Goal: Information Seeking & Learning: Compare options

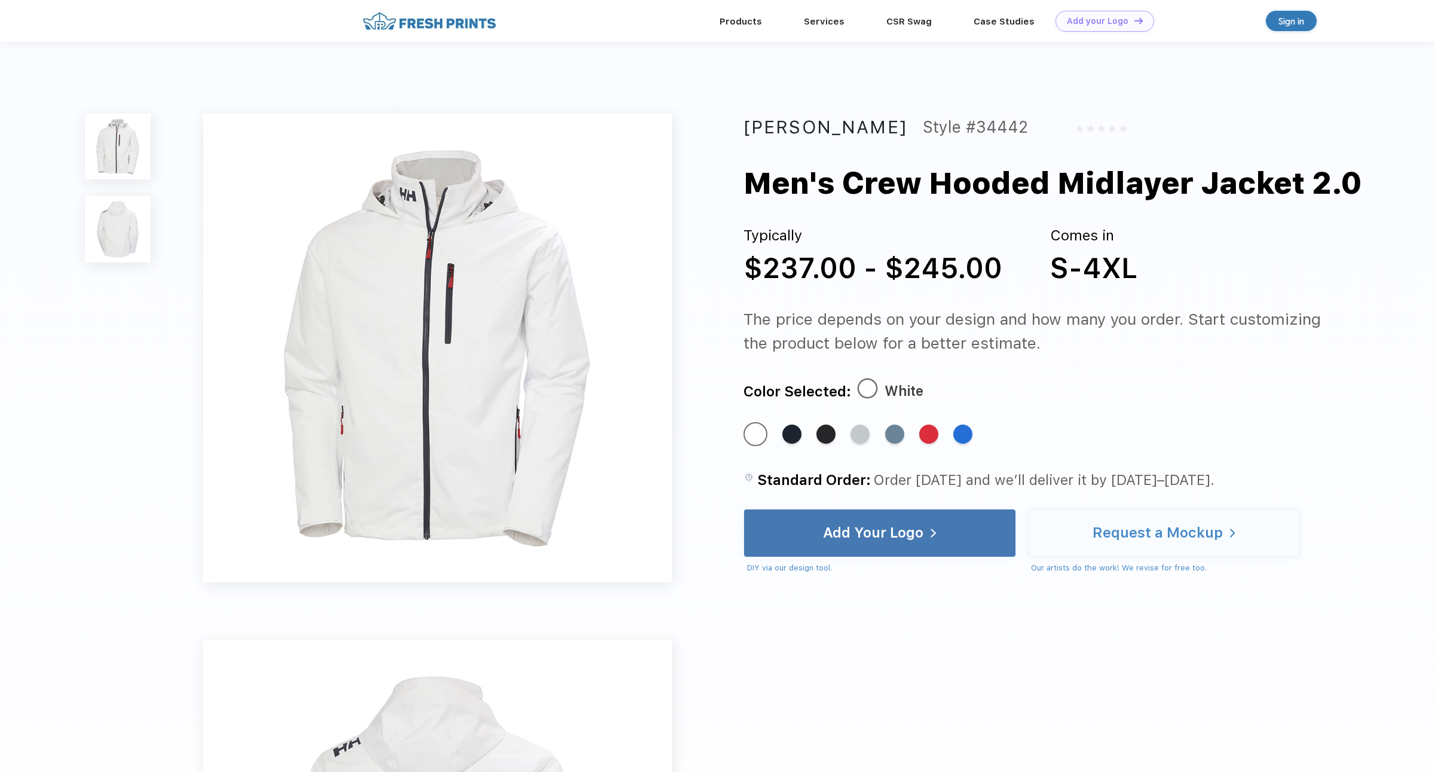
click at [120, 226] on img at bounding box center [118, 229] width 66 height 66
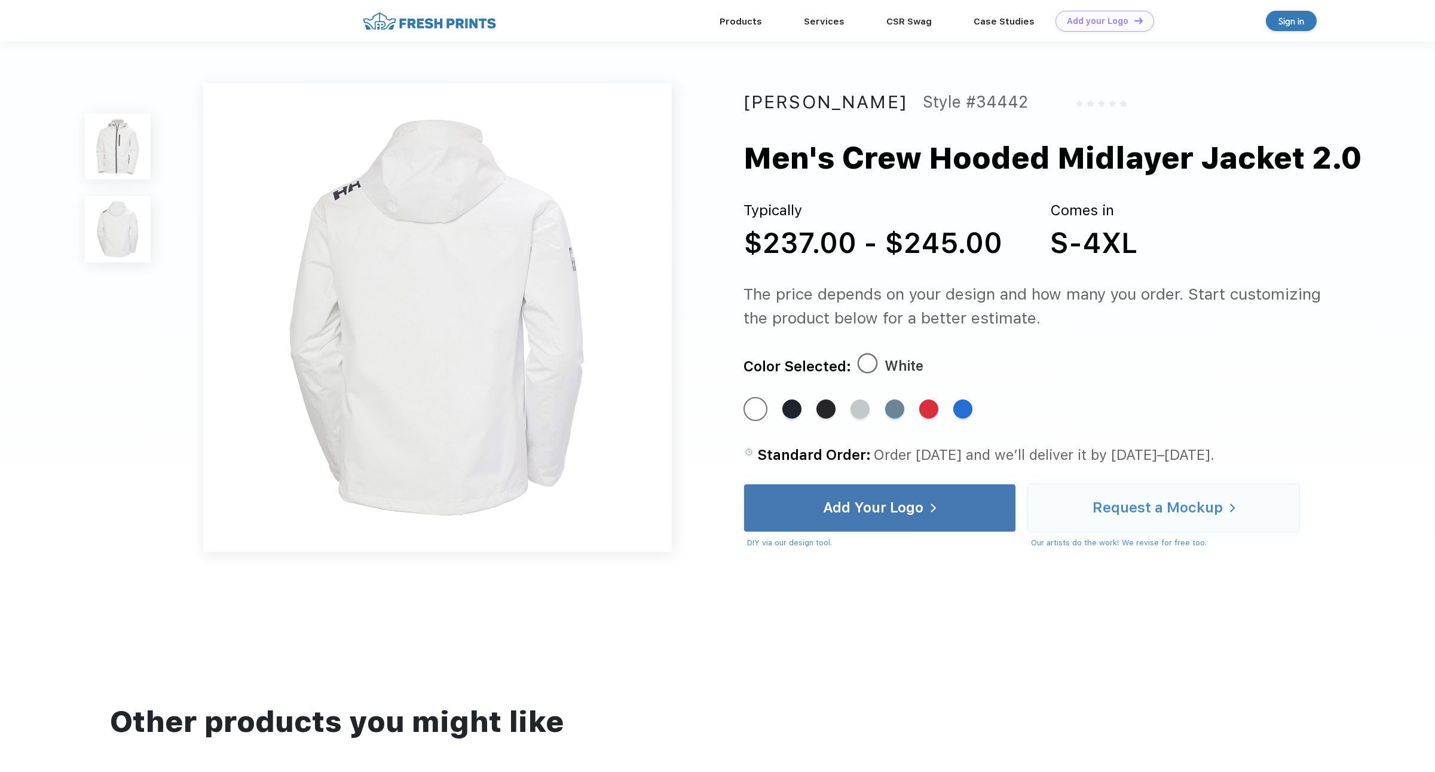
scroll to position [516, 0]
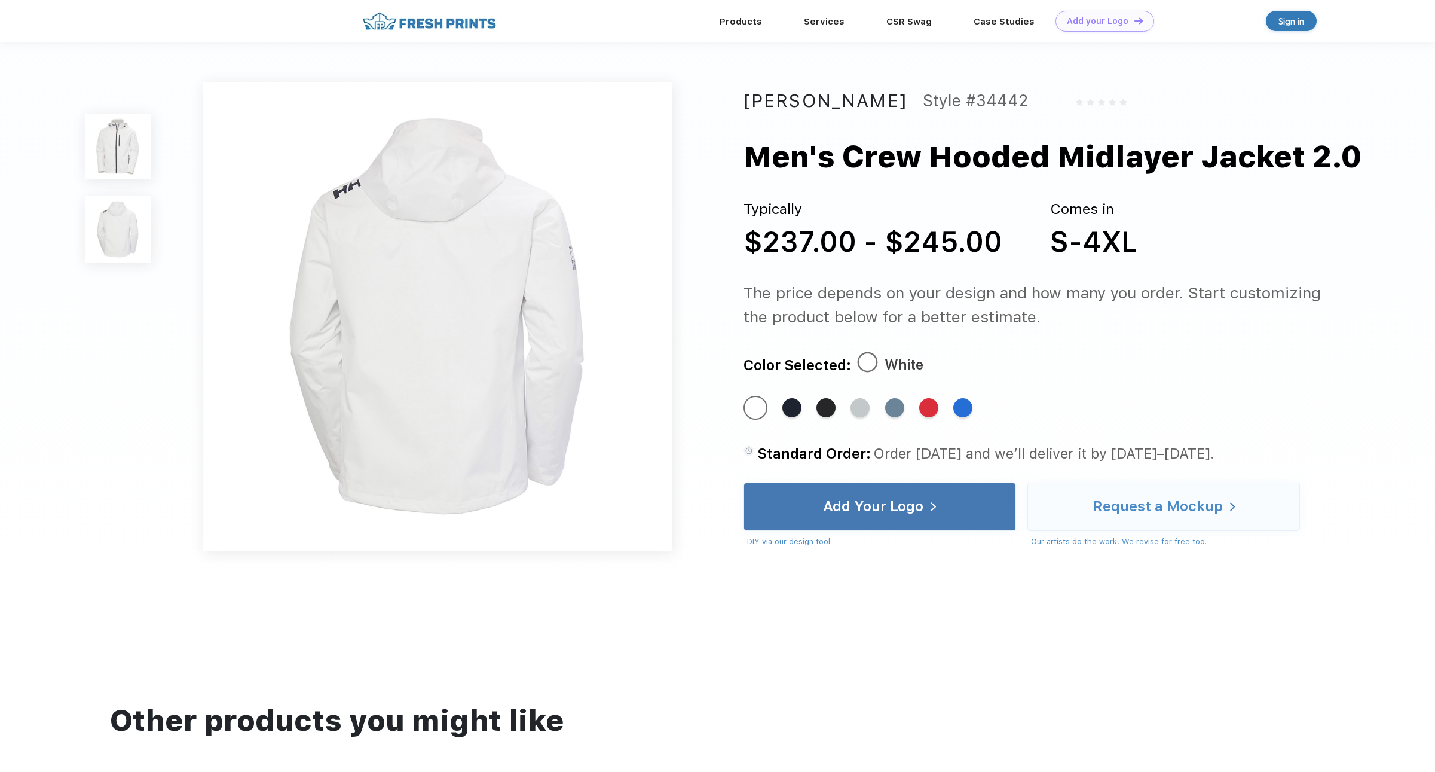
click at [114, 162] on img at bounding box center [118, 147] width 66 height 66
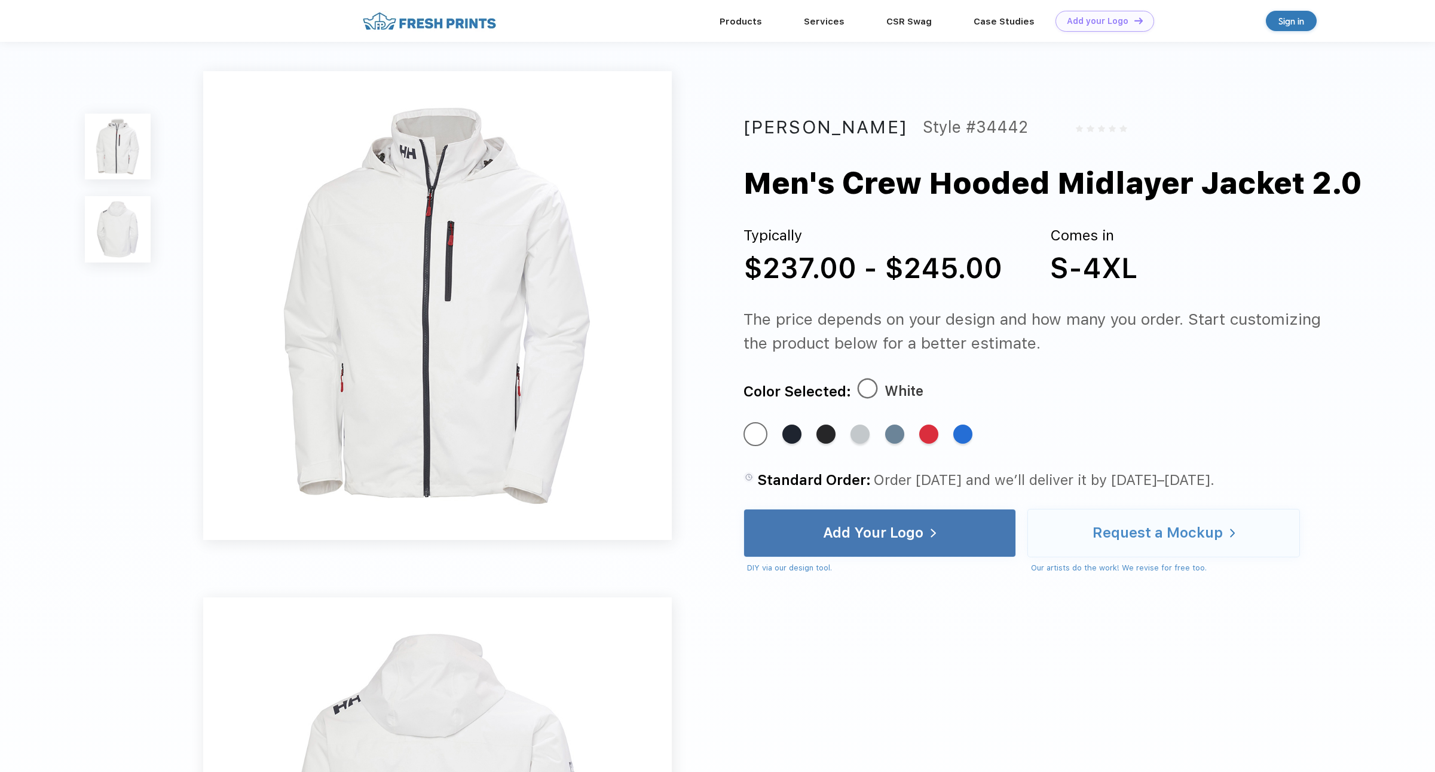
scroll to position [0, 0]
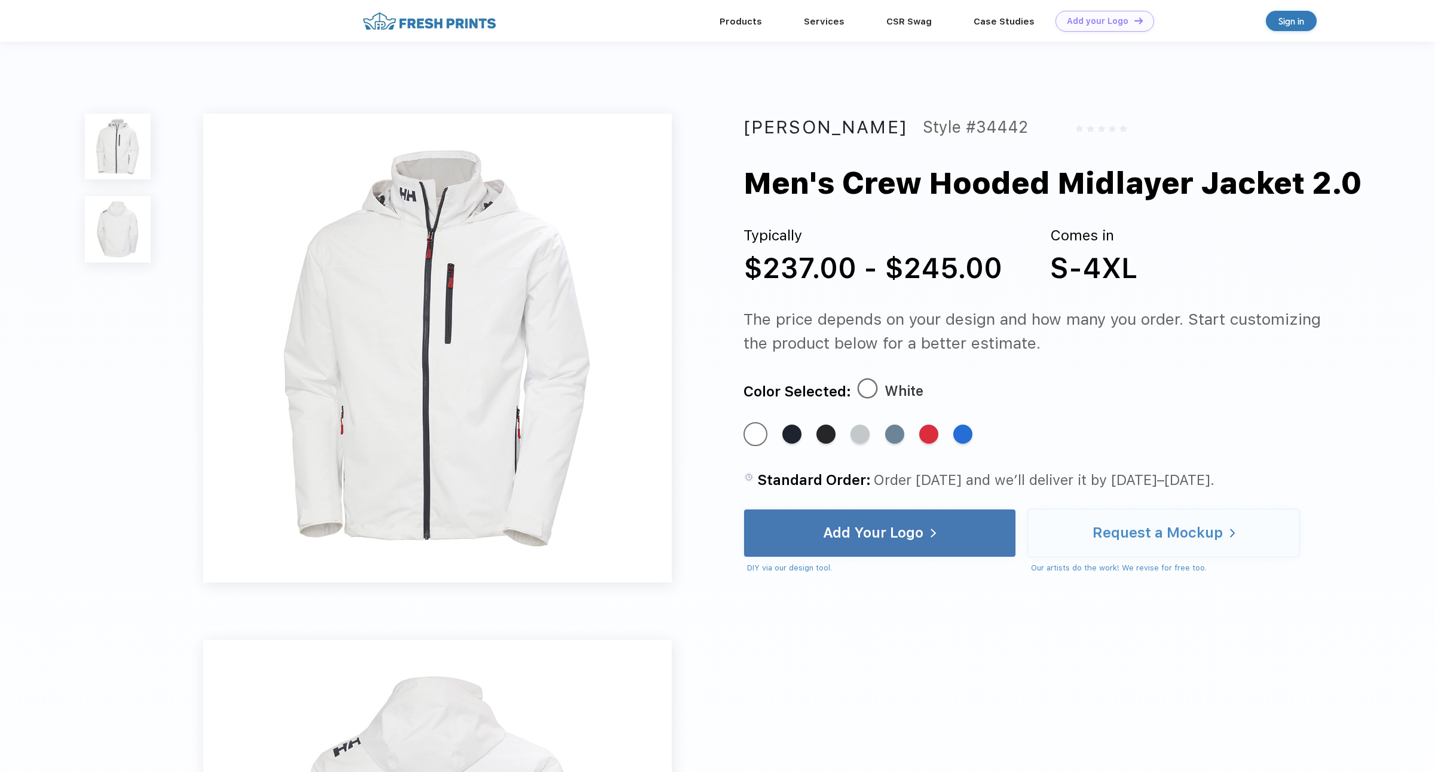
drag, startPoint x: 787, startPoint y: 434, endPoint x: 806, endPoint y: 434, distance: 19.1
click at [787, 434] on div "Standard Color" at bounding box center [792, 433] width 19 height 19
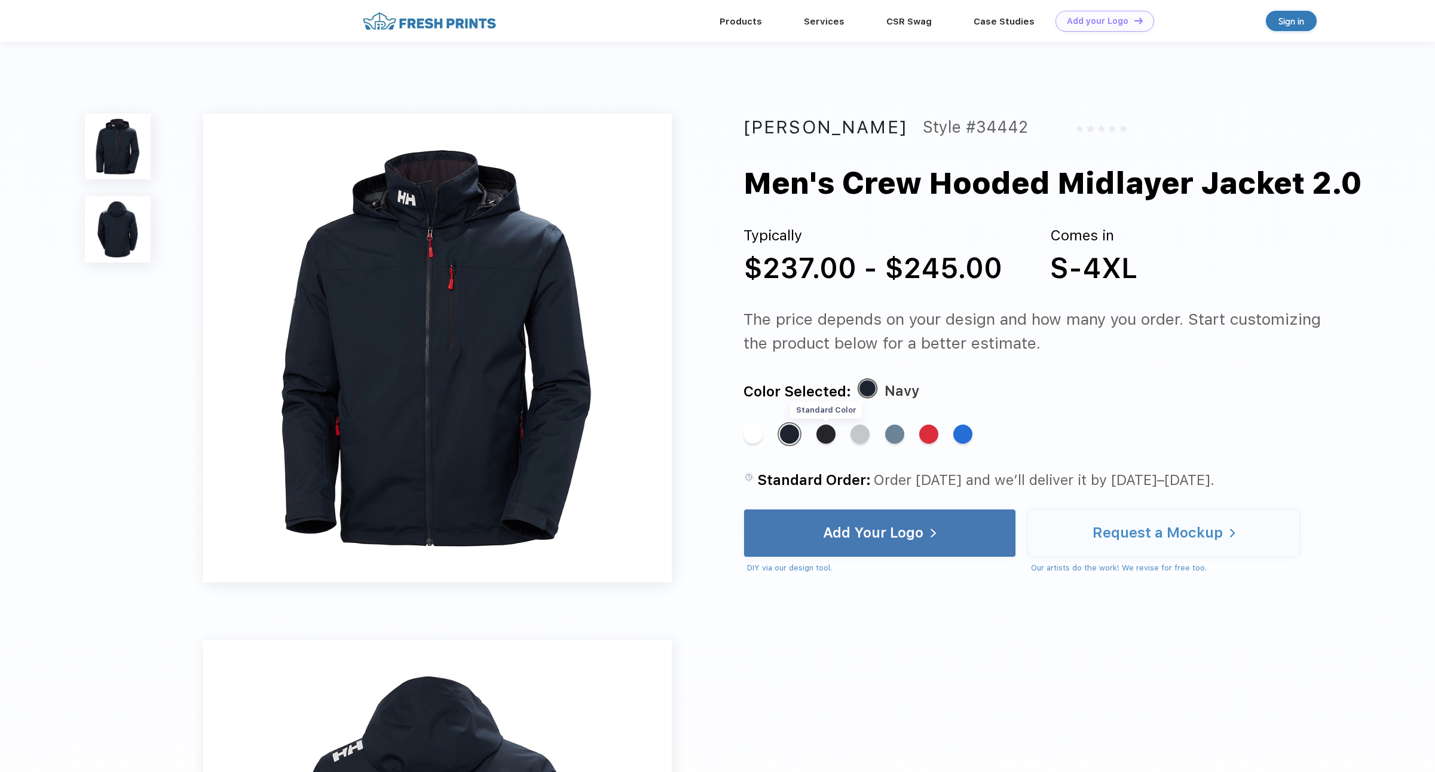
click at [827, 435] on div "Standard Color" at bounding box center [826, 433] width 19 height 19
click at [860, 436] on div "Standard Color" at bounding box center [860, 433] width 19 height 19
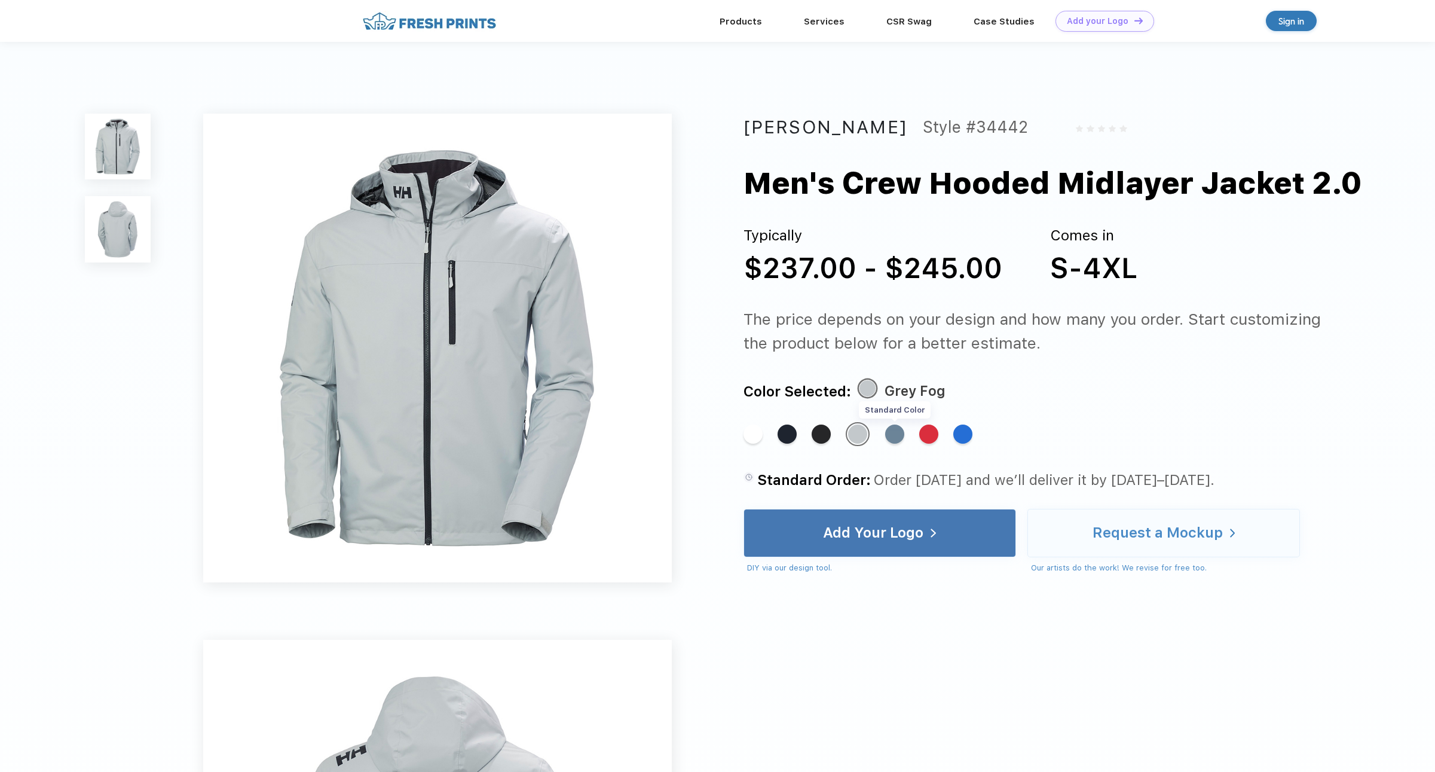
click at [890, 435] on div "Standard Color" at bounding box center [894, 433] width 19 height 19
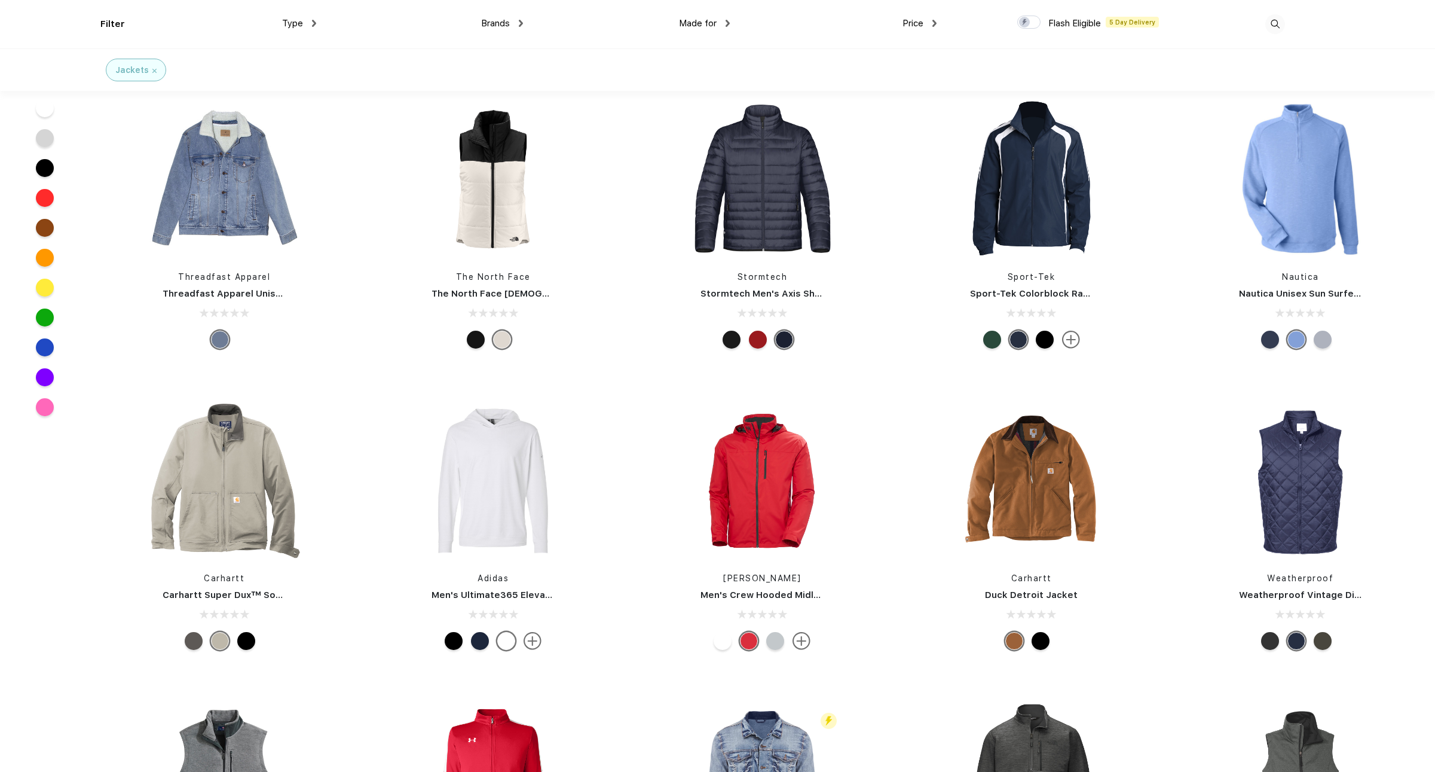
scroll to position [1482, 0]
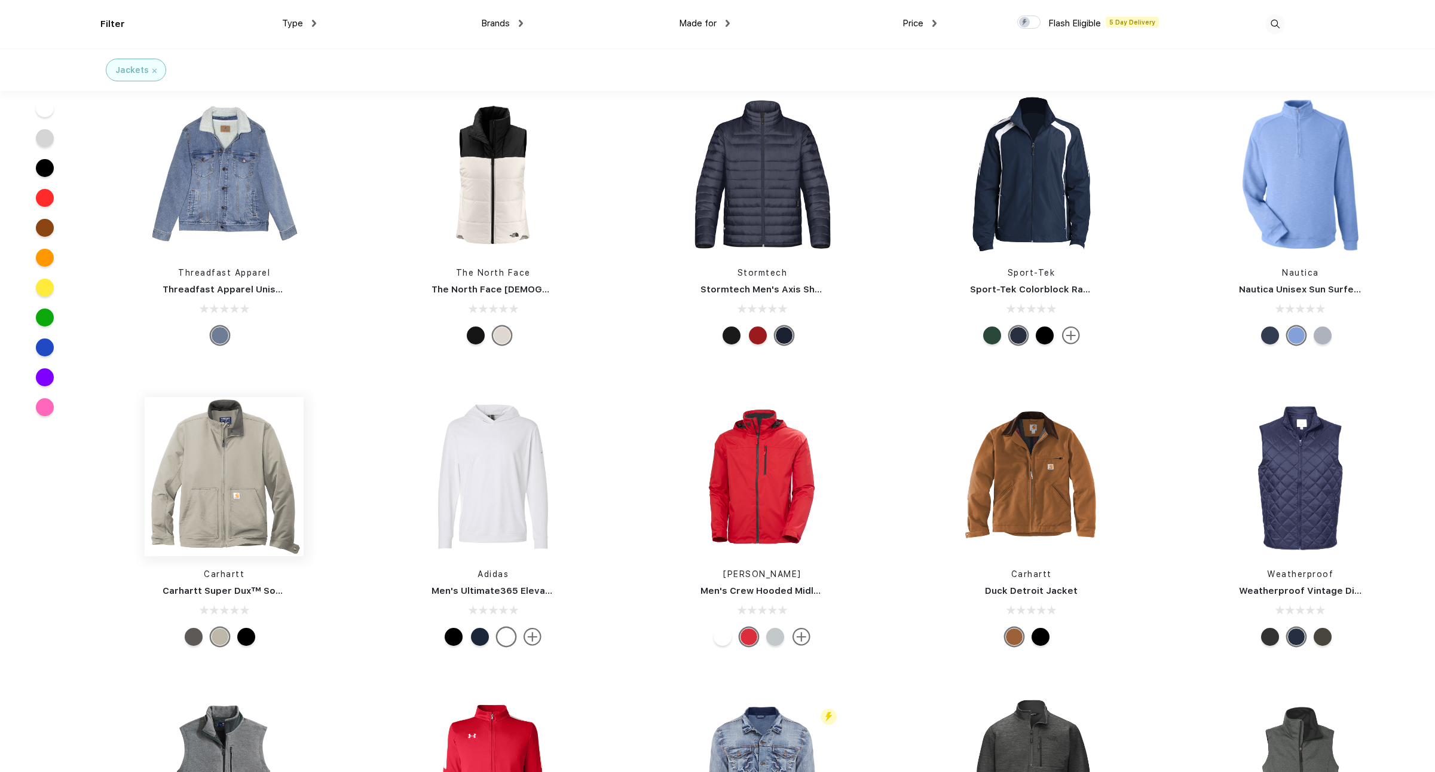
click at [221, 497] on img at bounding box center [224, 476] width 159 height 159
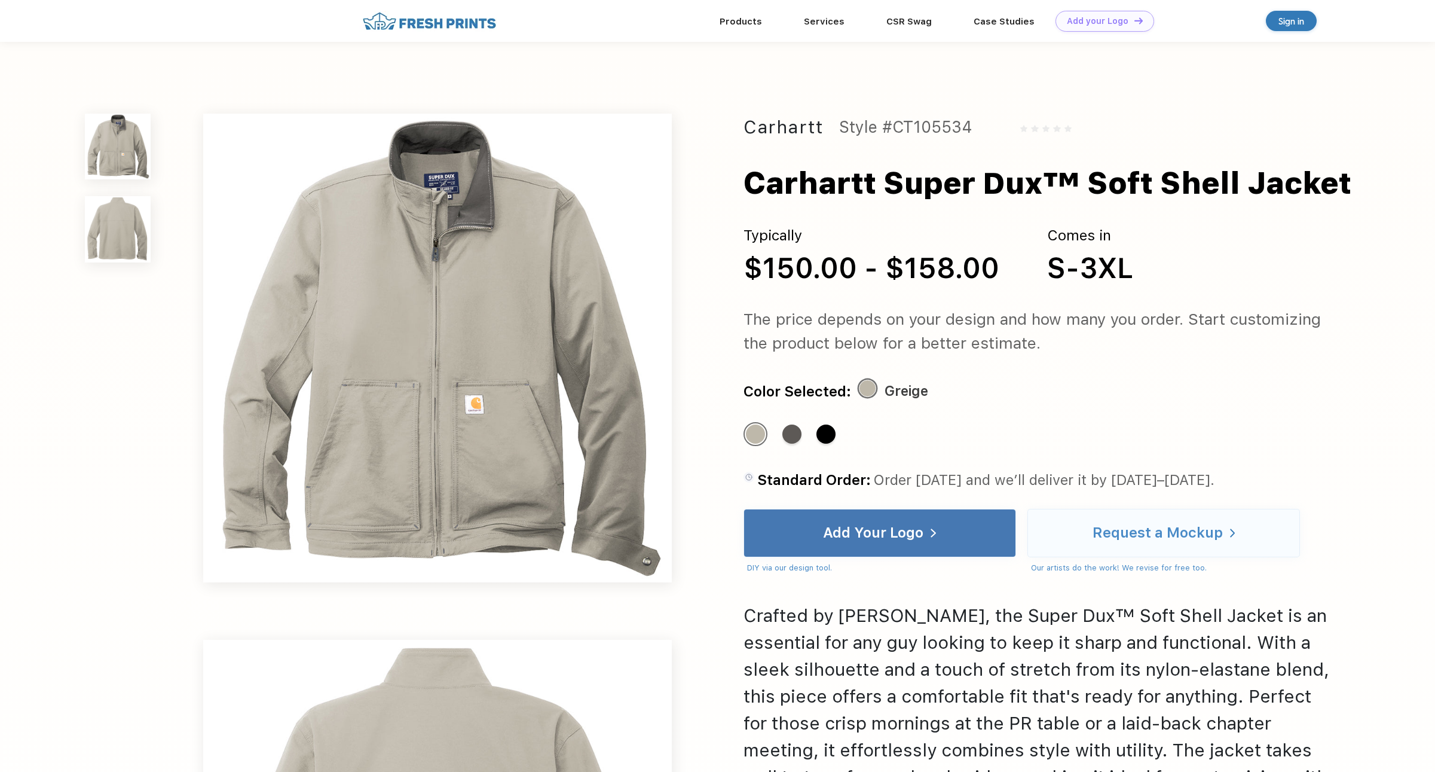
click at [116, 235] on img at bounding box center [118, 229] width 66 height 66
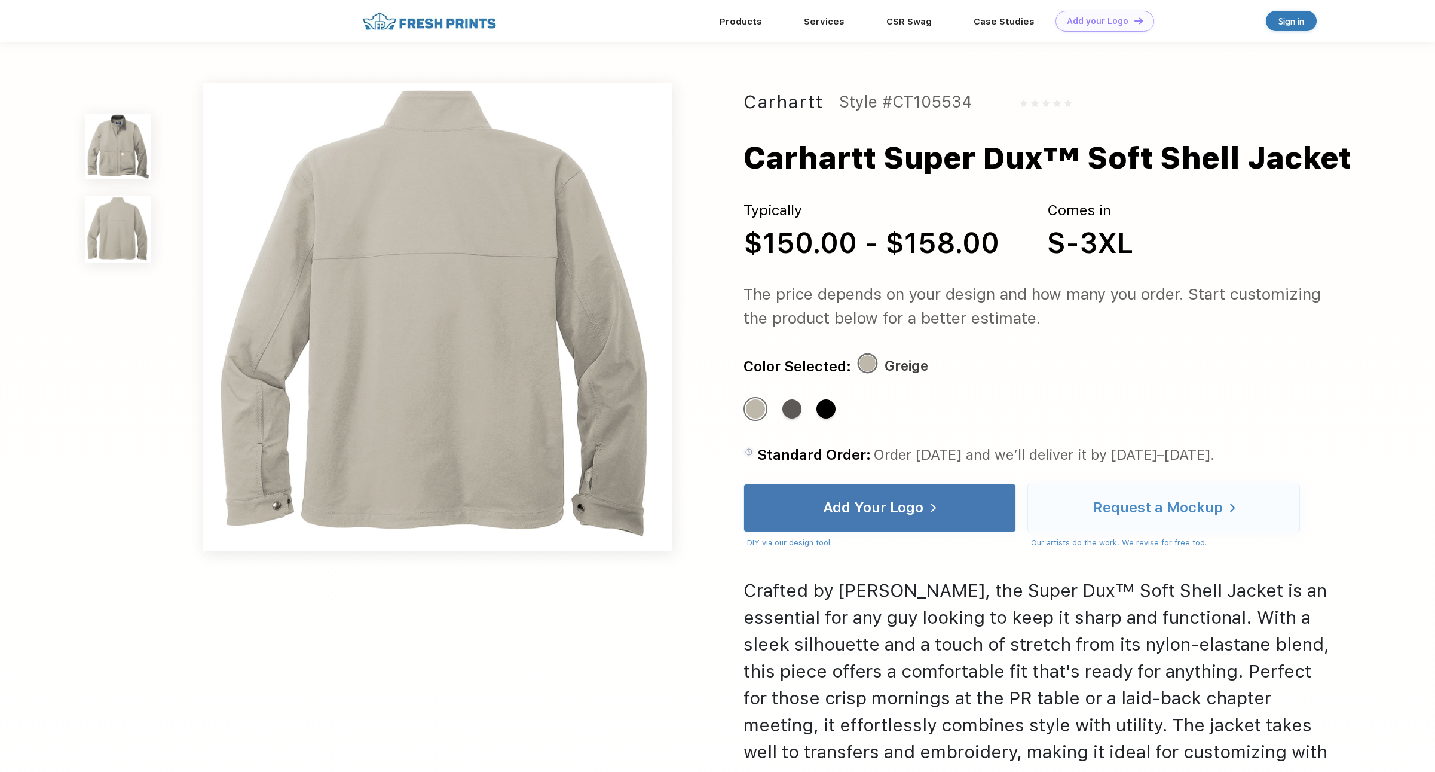
scroll to position [516, 0]
click at [111, 141] on img at bounding box center [118, 147] width 66 height 66
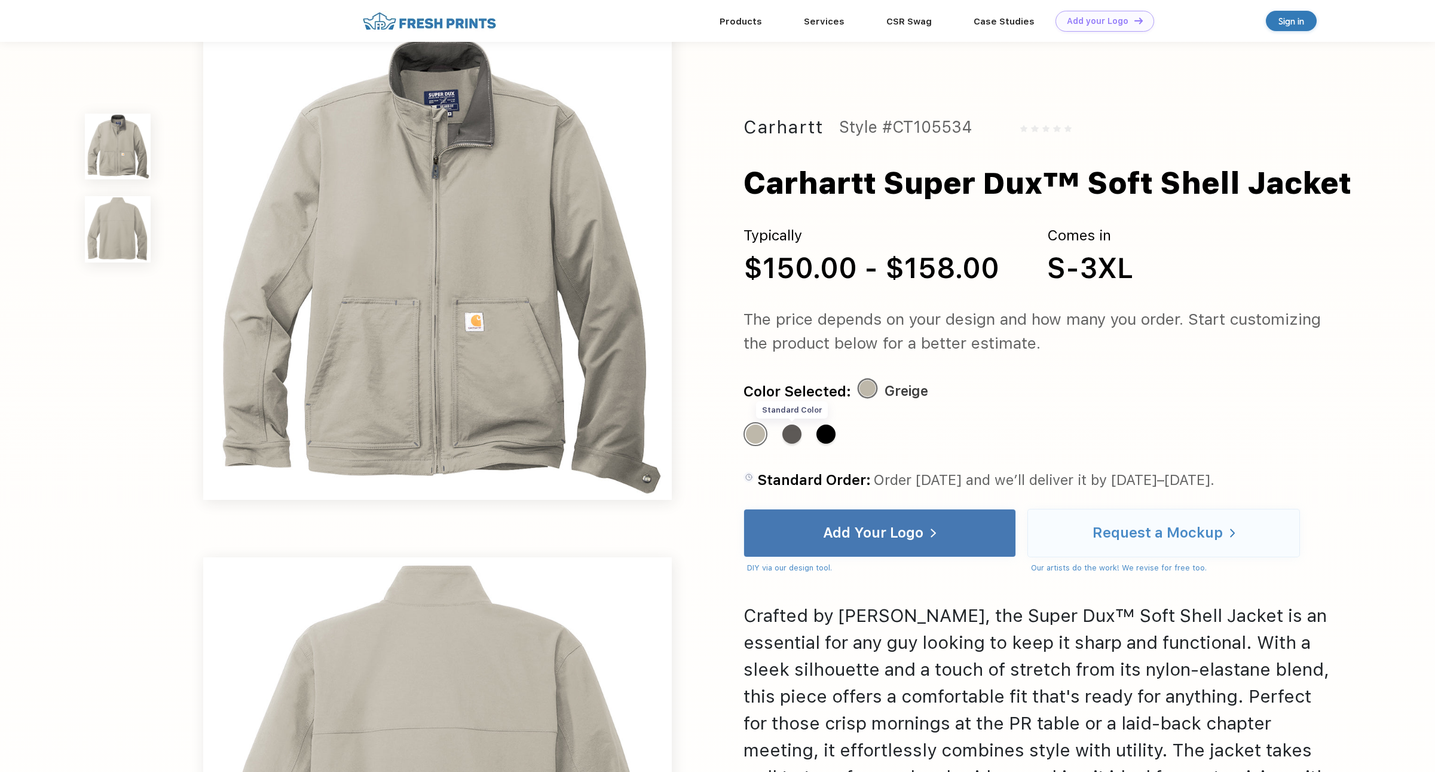
scroll to position [42, 0]
click at [792, 432] on div "Standard Color" at bounding box center [792, 433] width 19 height 19
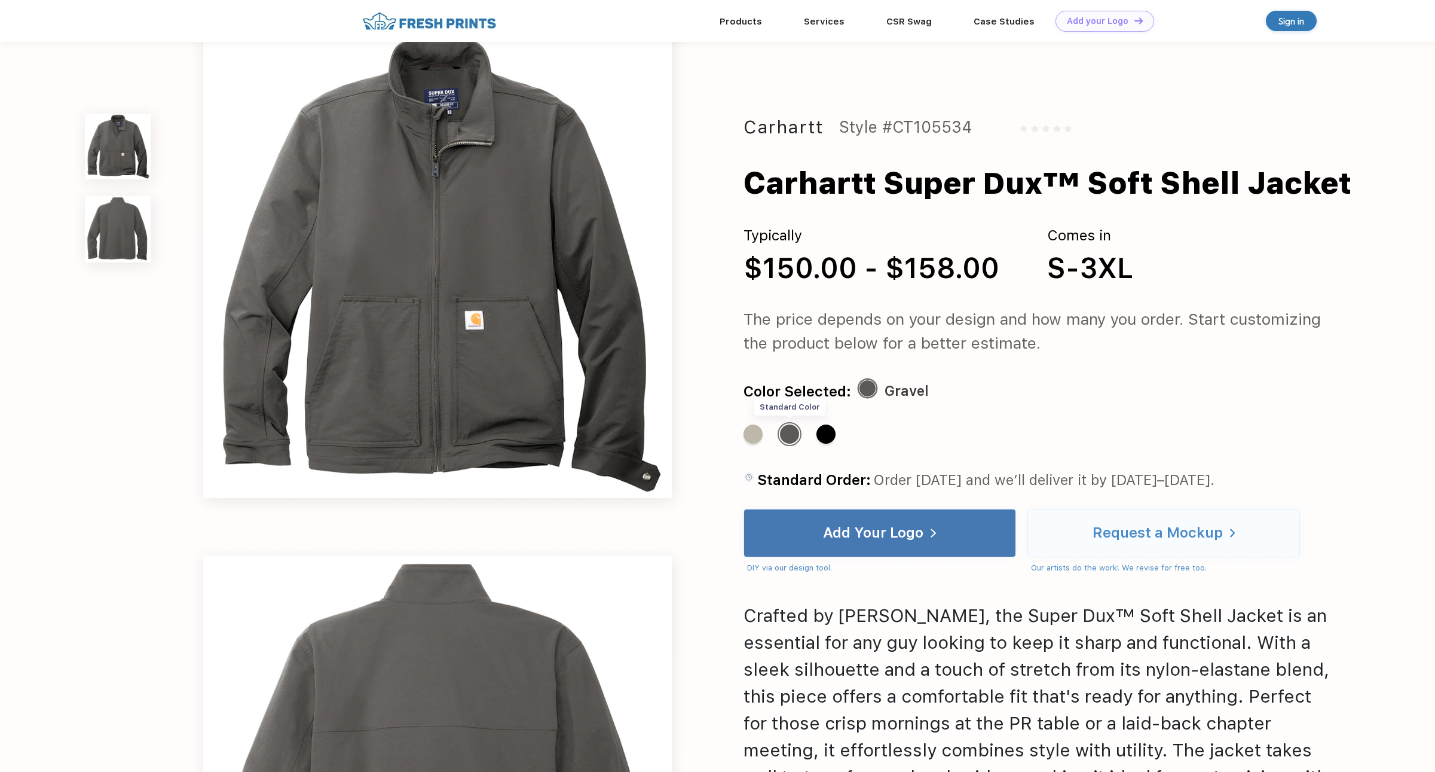
scroll to position [0, 0]
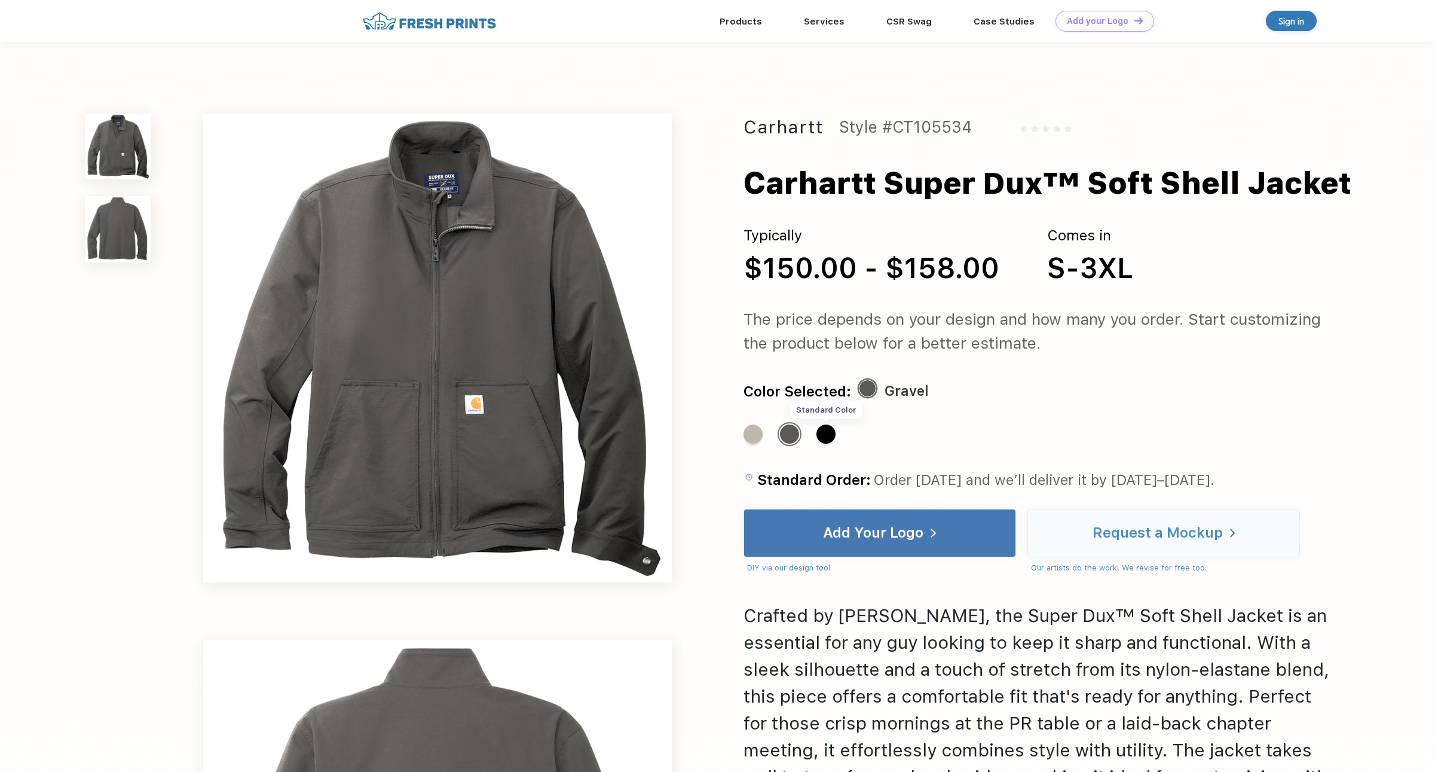
click at [835, 433] on div "Standard Color" at bounding box center [826, 433] width 19 height 19
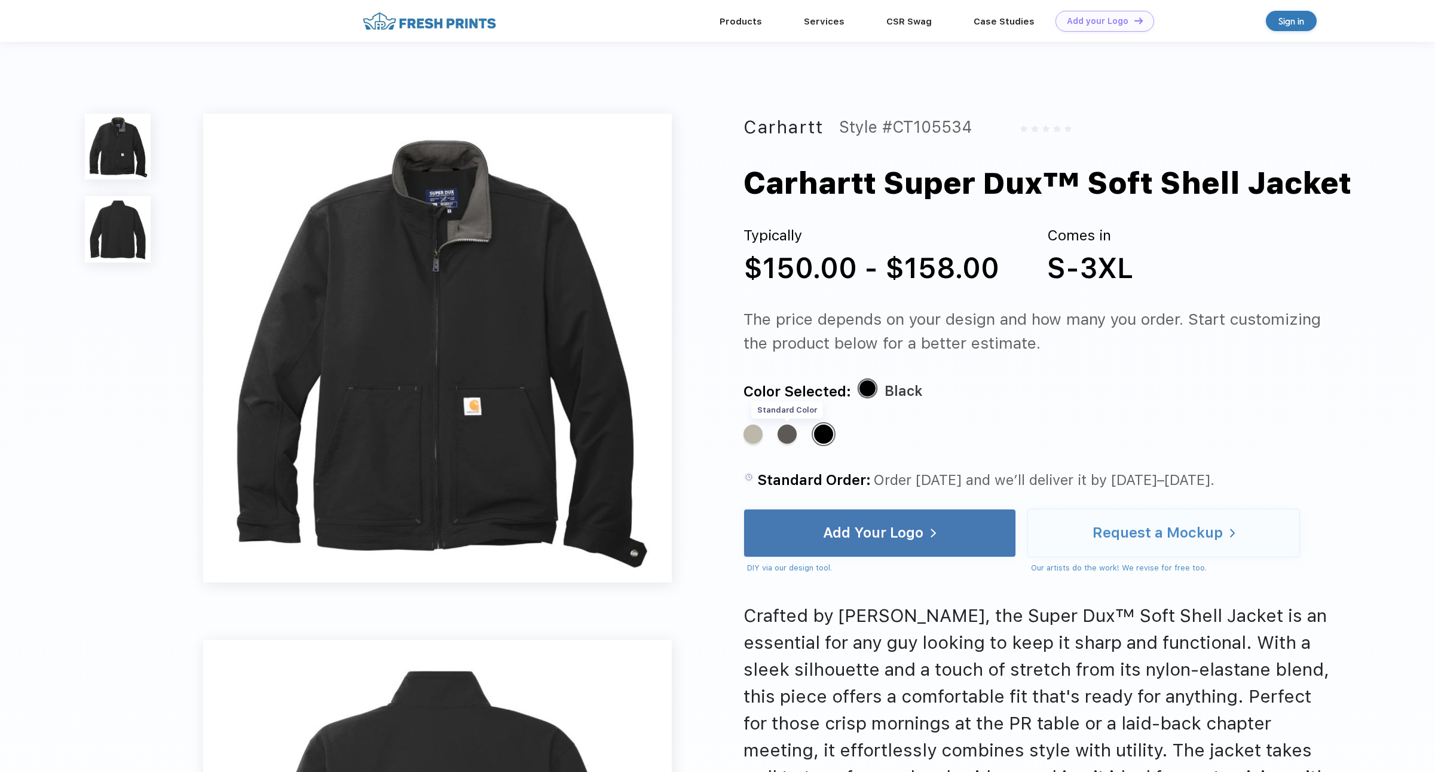
drag, startPoint x: 752, startPoint y: 432, endPoint x: 784, endPoint y: 431, distance: 31.7
click at [752, 432] on div "Standard Color" at bounding box center [753, 433] width 19 height 19
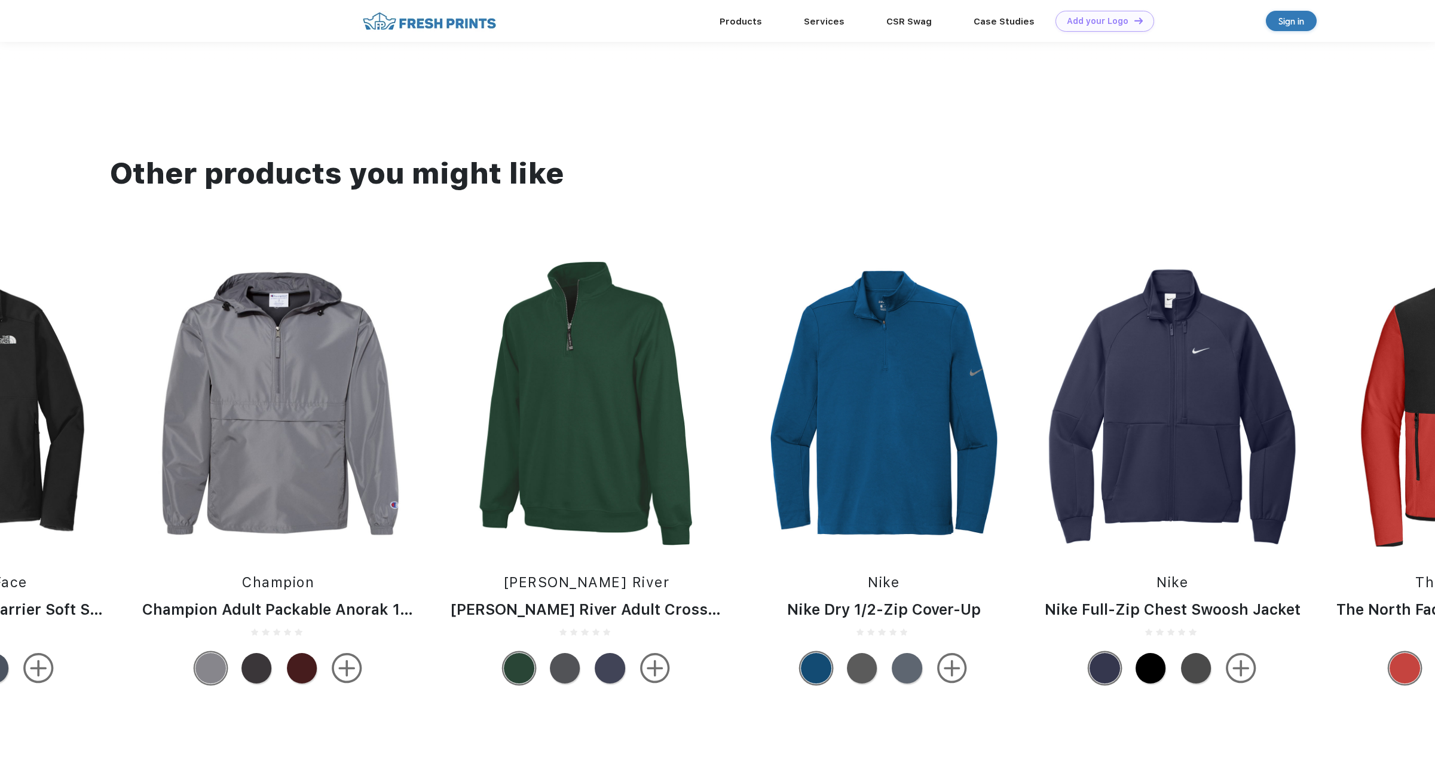
scroll to position [1406, 0]
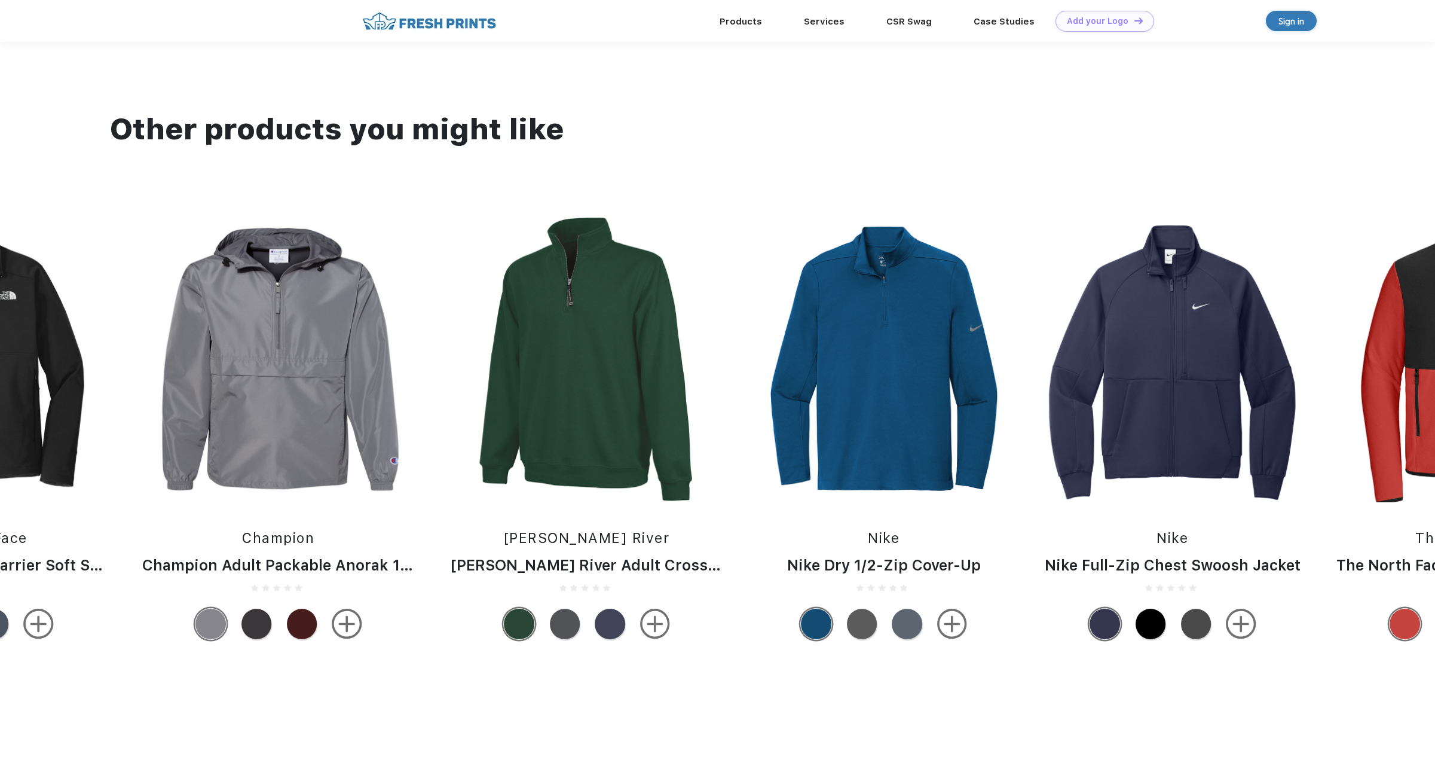
scroll to position [365, 0]
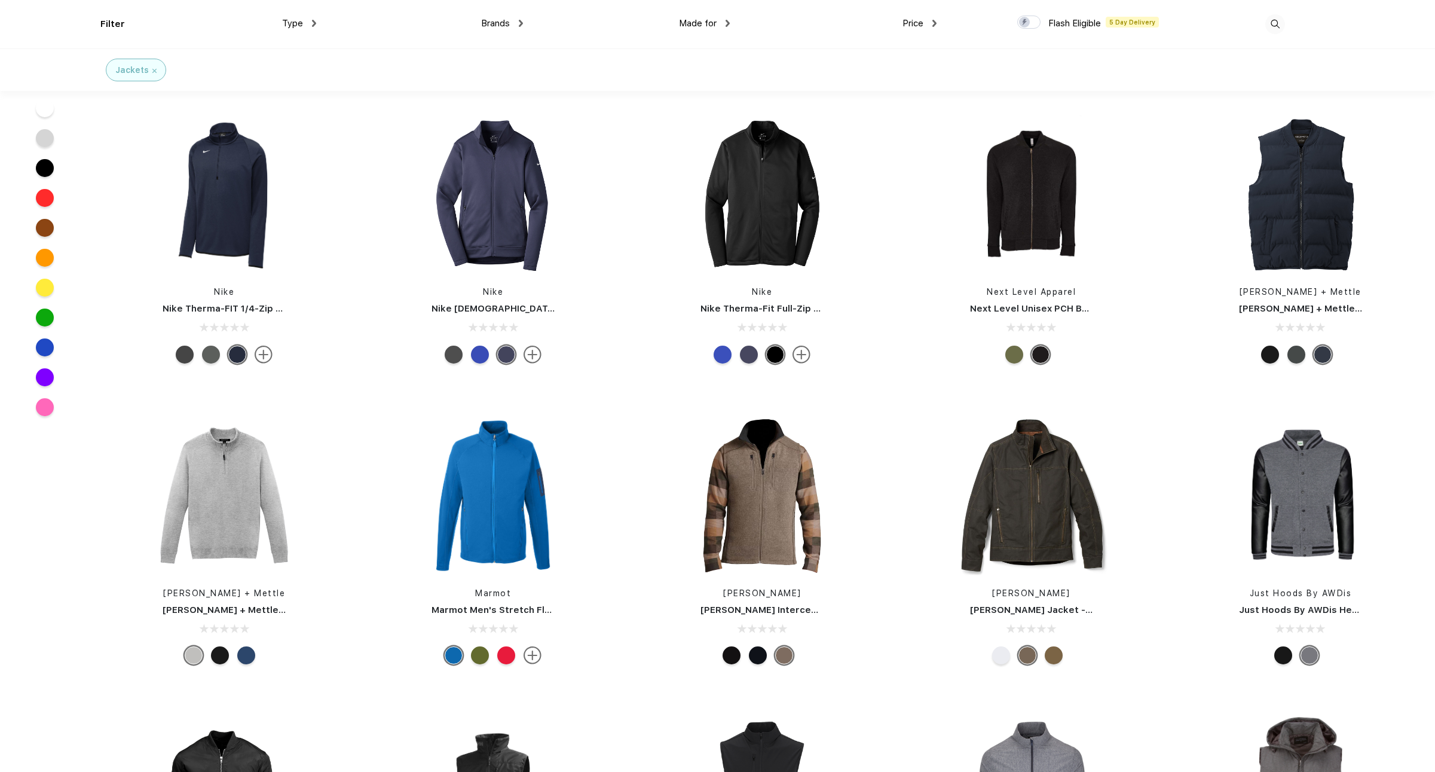
scroll to position [6284, 0]
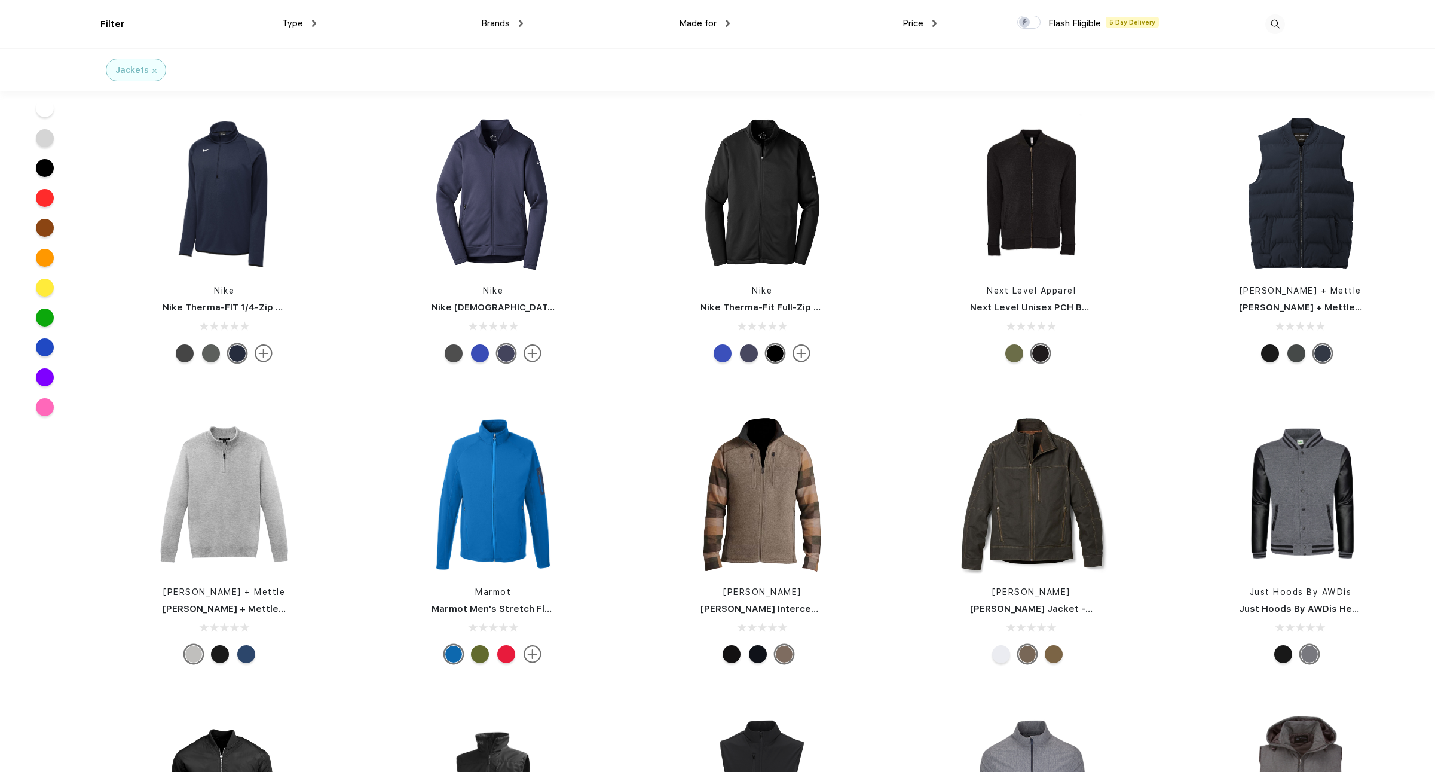
click at [762, 656] on div at bounding box center [758, 654] width 18 height 18
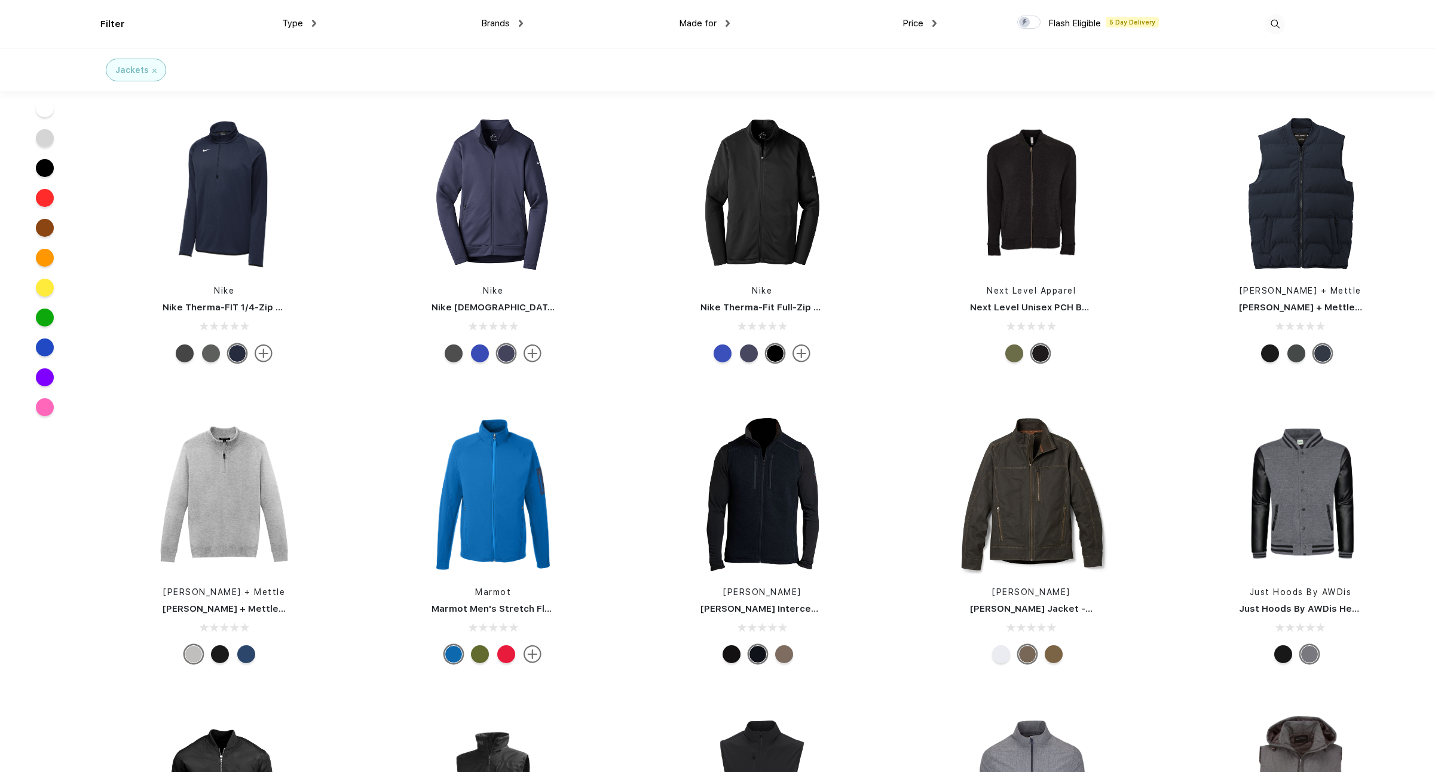
click at [740, 656] on div at bounding box center [732, 654] width 18 height 18
click at [788, 658] on div at bounding box center [784, 654] width 18 height 18
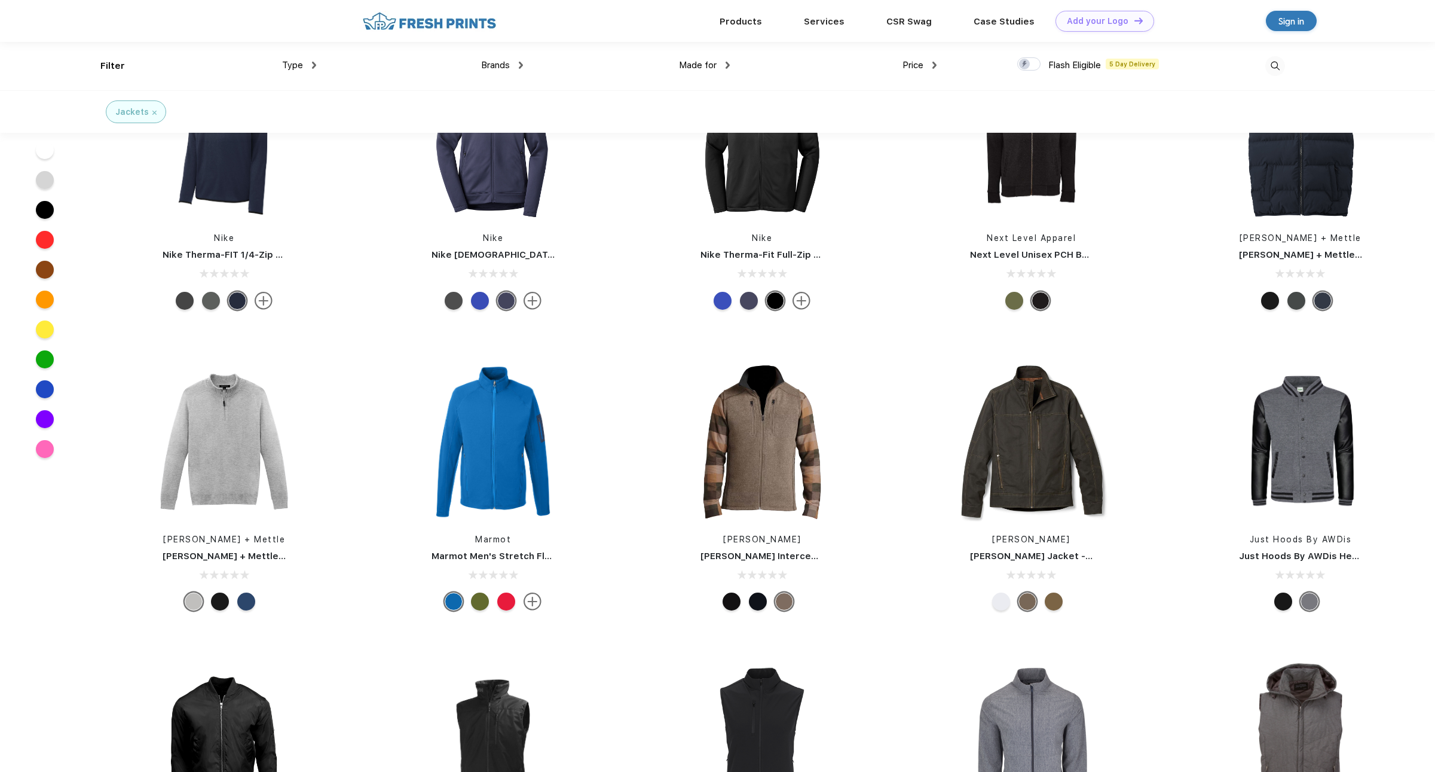
scroll to position [6290, 0]
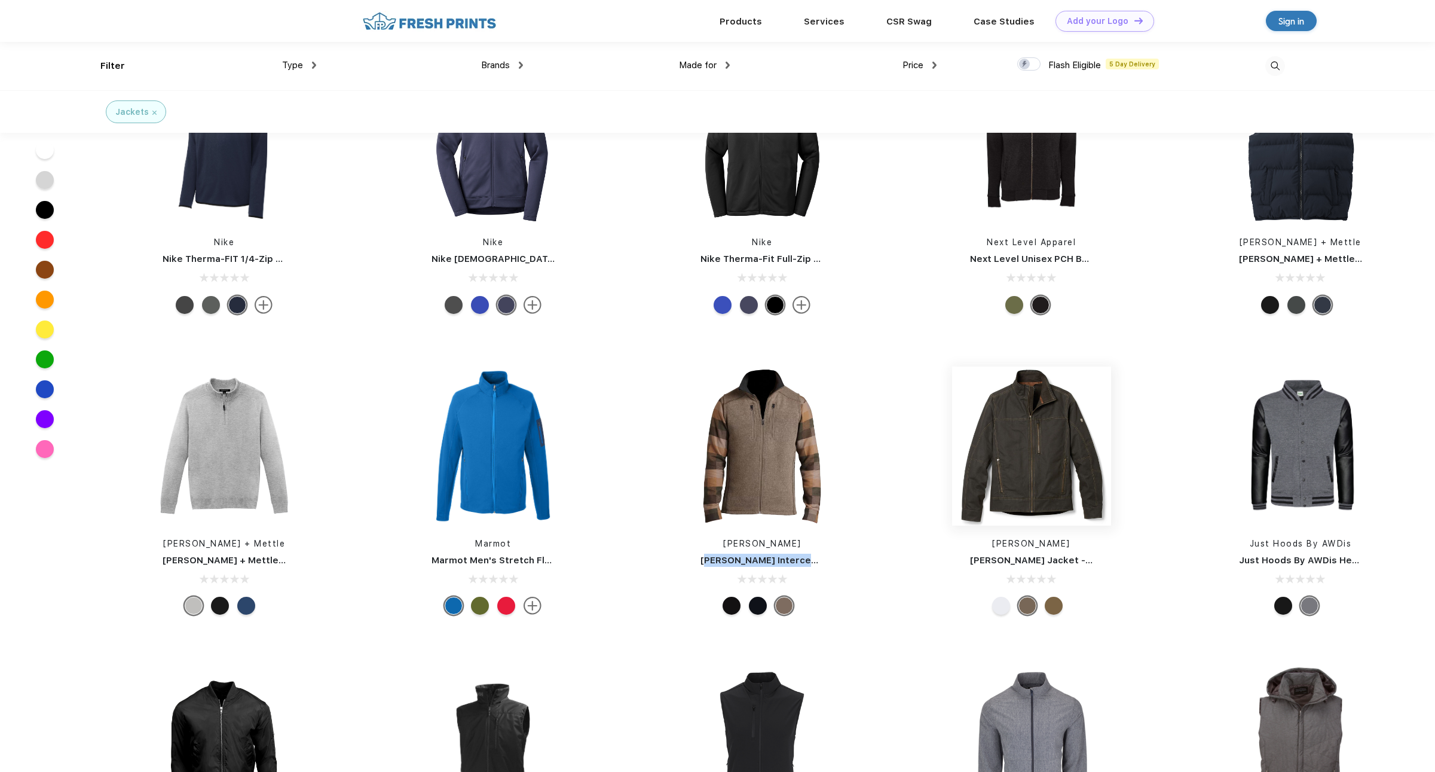
click at [1029, 456] on img at bounding box center [1031, 445] width 159 height 159
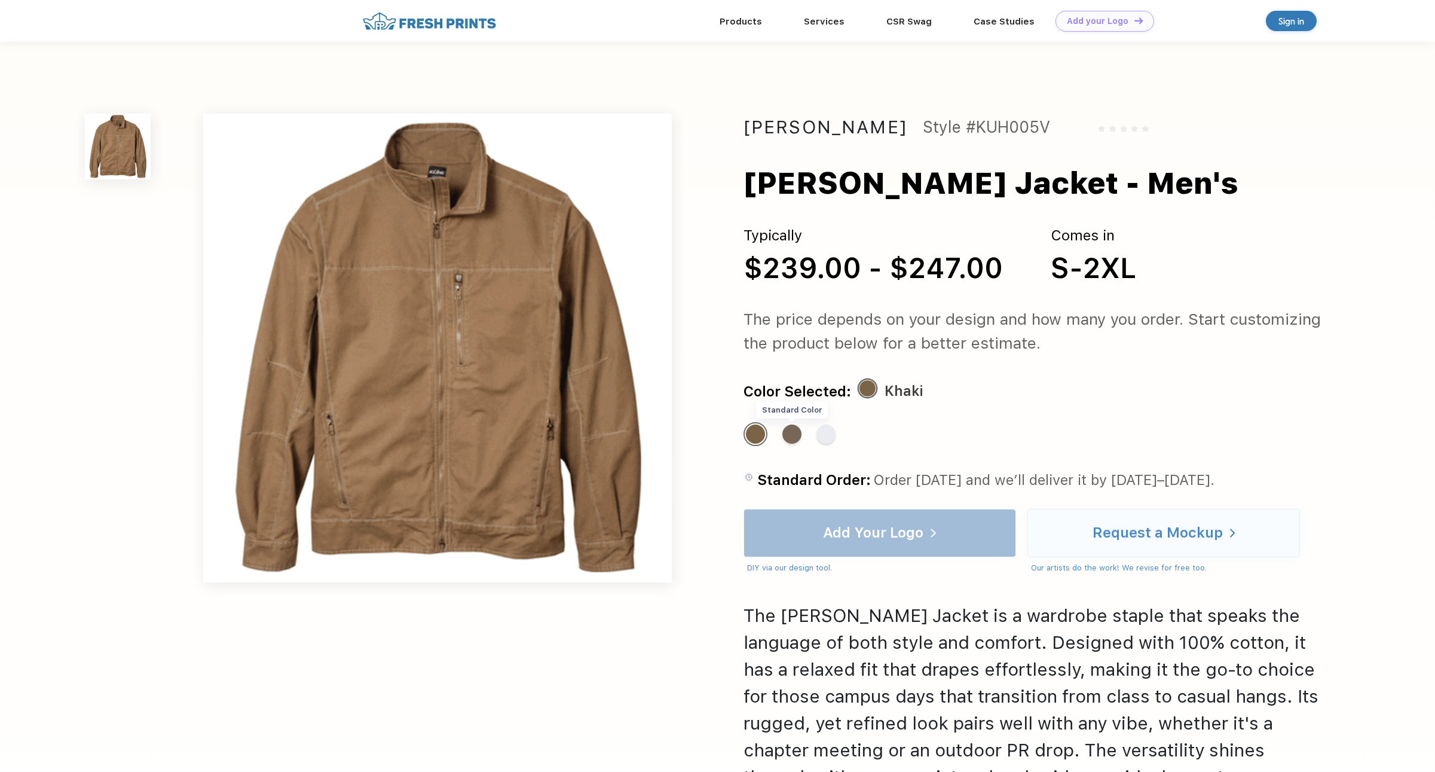
click at [795, 436] on div "Standard Color" at bounding box center [792, 433] width 19 height 19
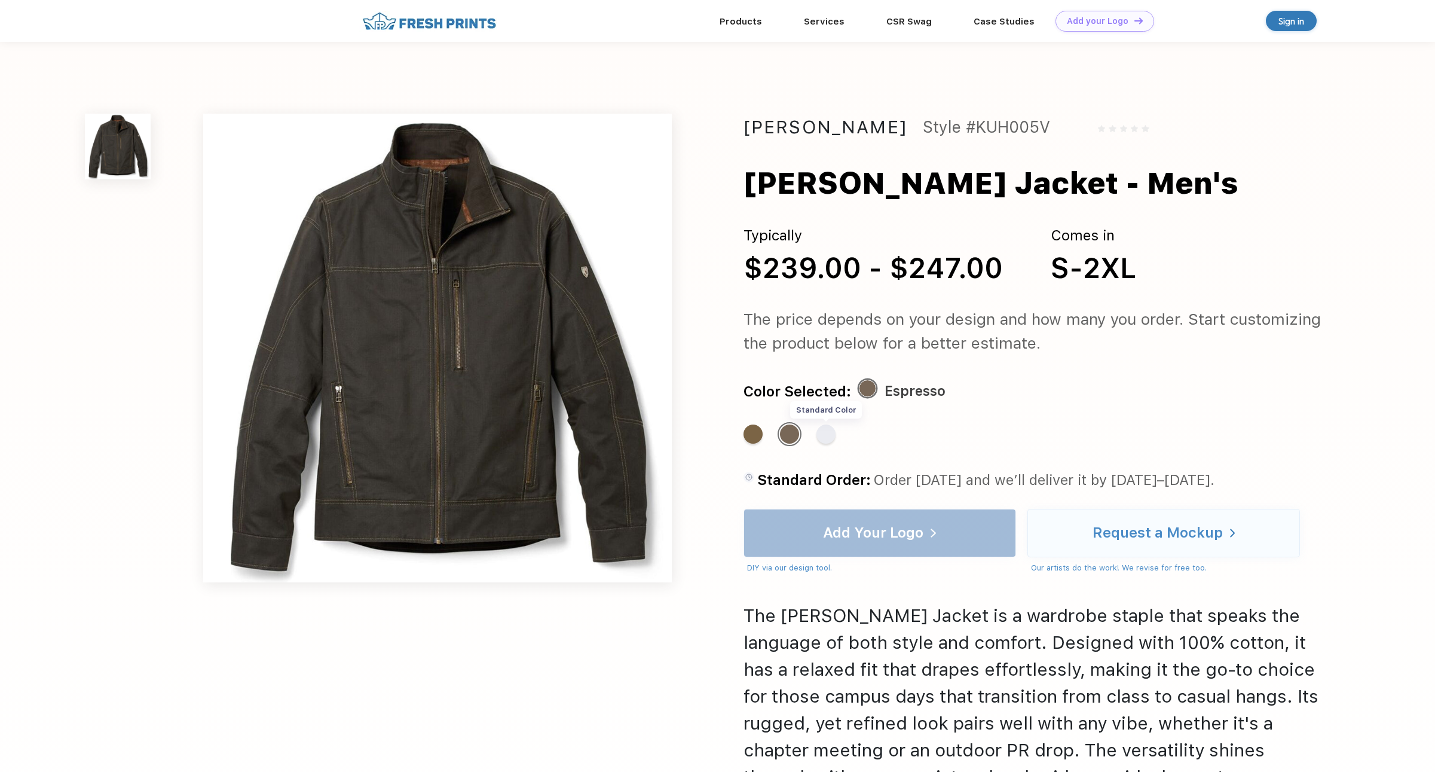
click at [828, 438] on div "Standard Color" at bounding box center [826, 433] width 19 height 19
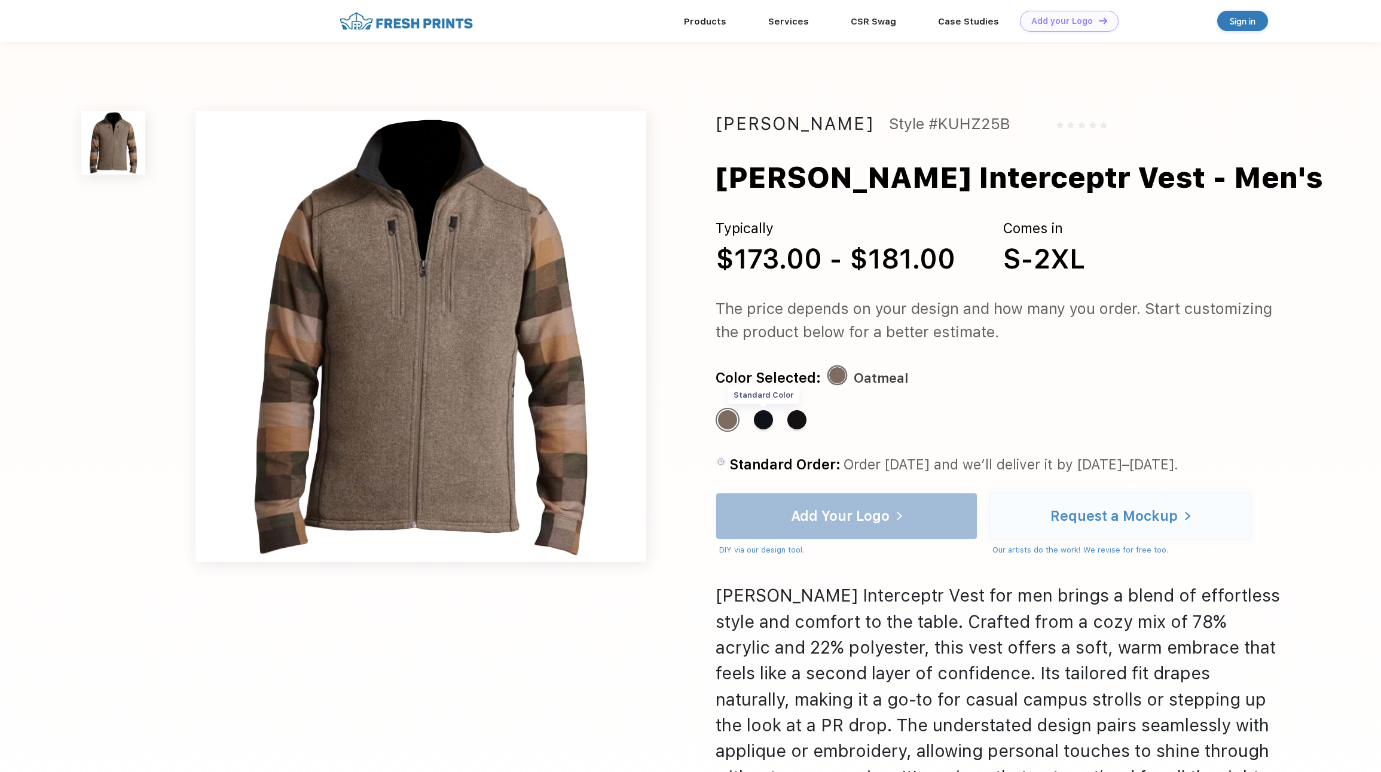
click at [766, 421] on div "Standard Color" at bounding box center [763, 419] width 19 height 19
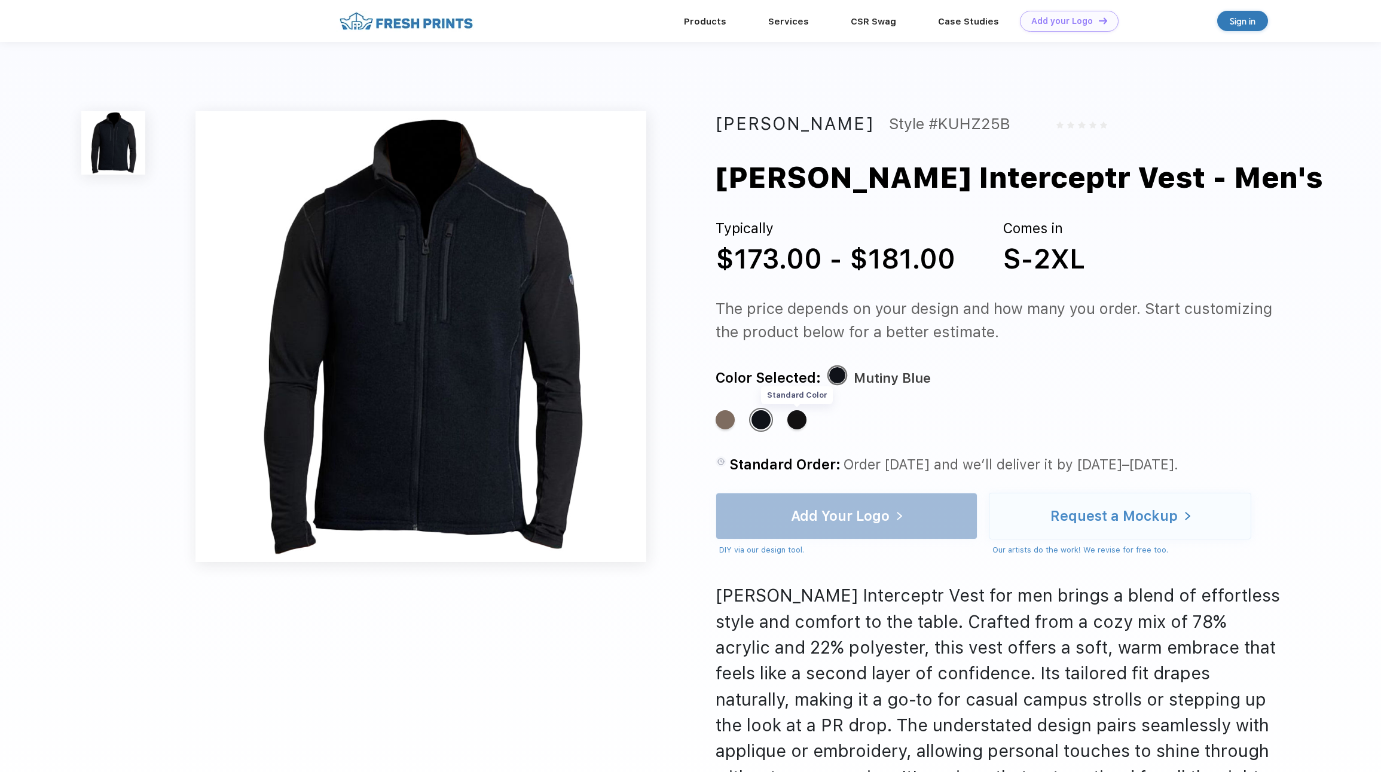
click at [798, 420] on div "Standard Color" at bounding box center [796, 419] width 19 height 19
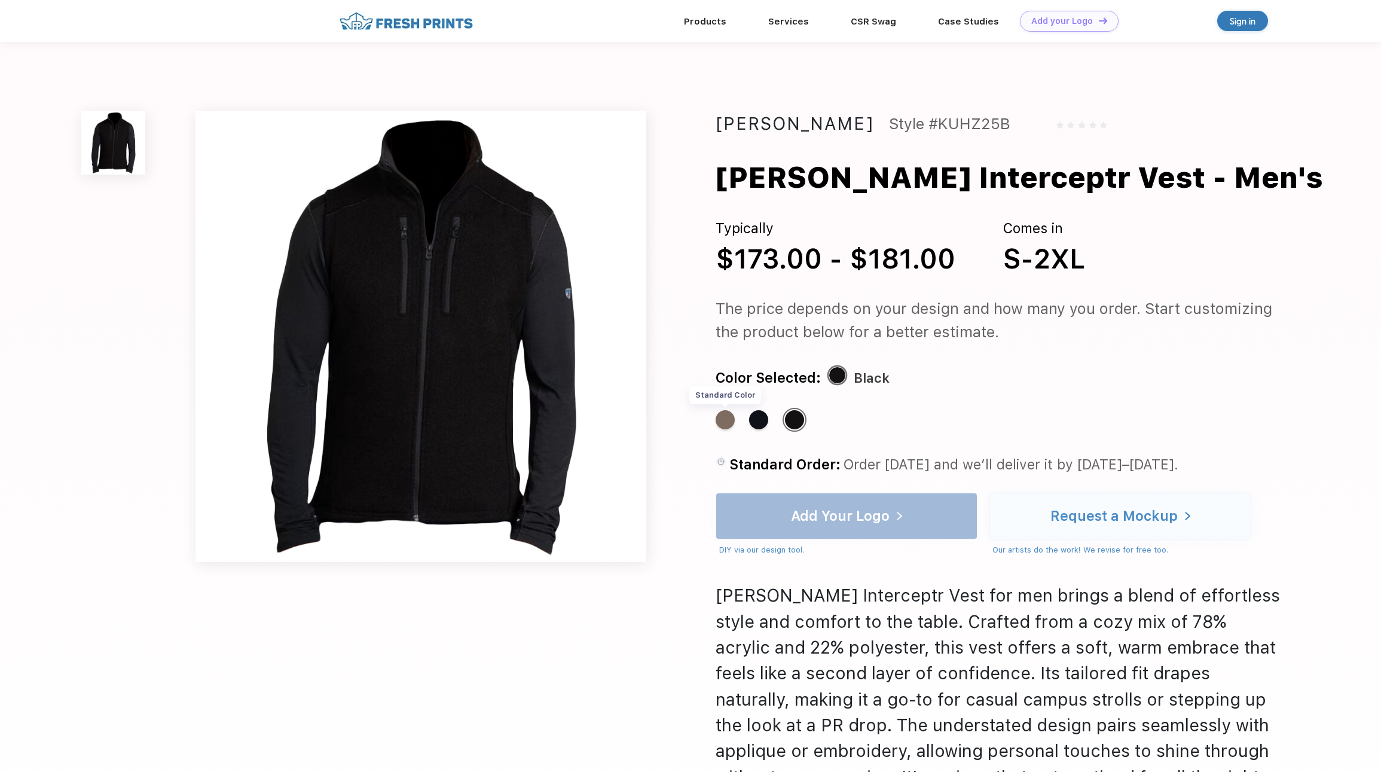
click at [722, 416] on div "Standard Color" at bounding box center [725, 419] width 19 height 19
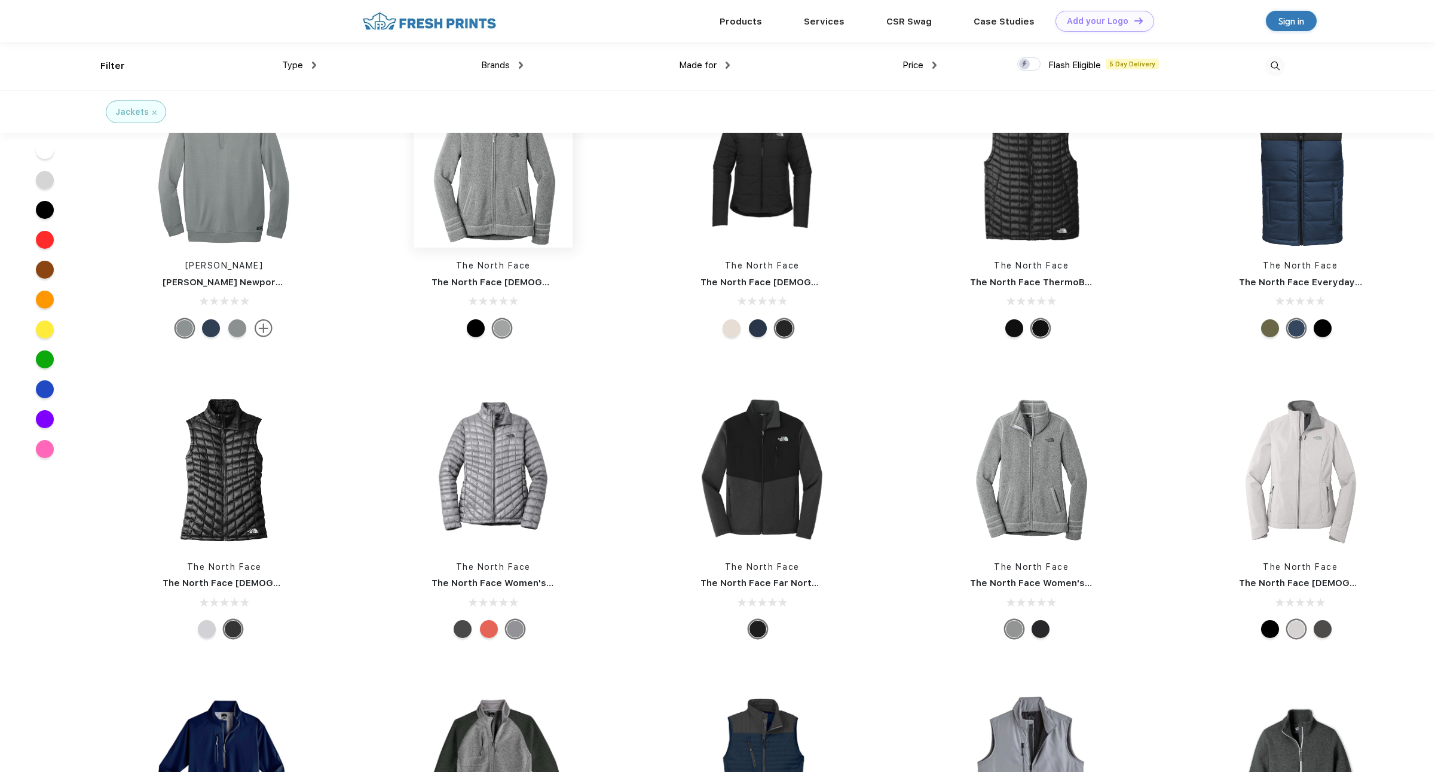
scroll to position [4450, 0]
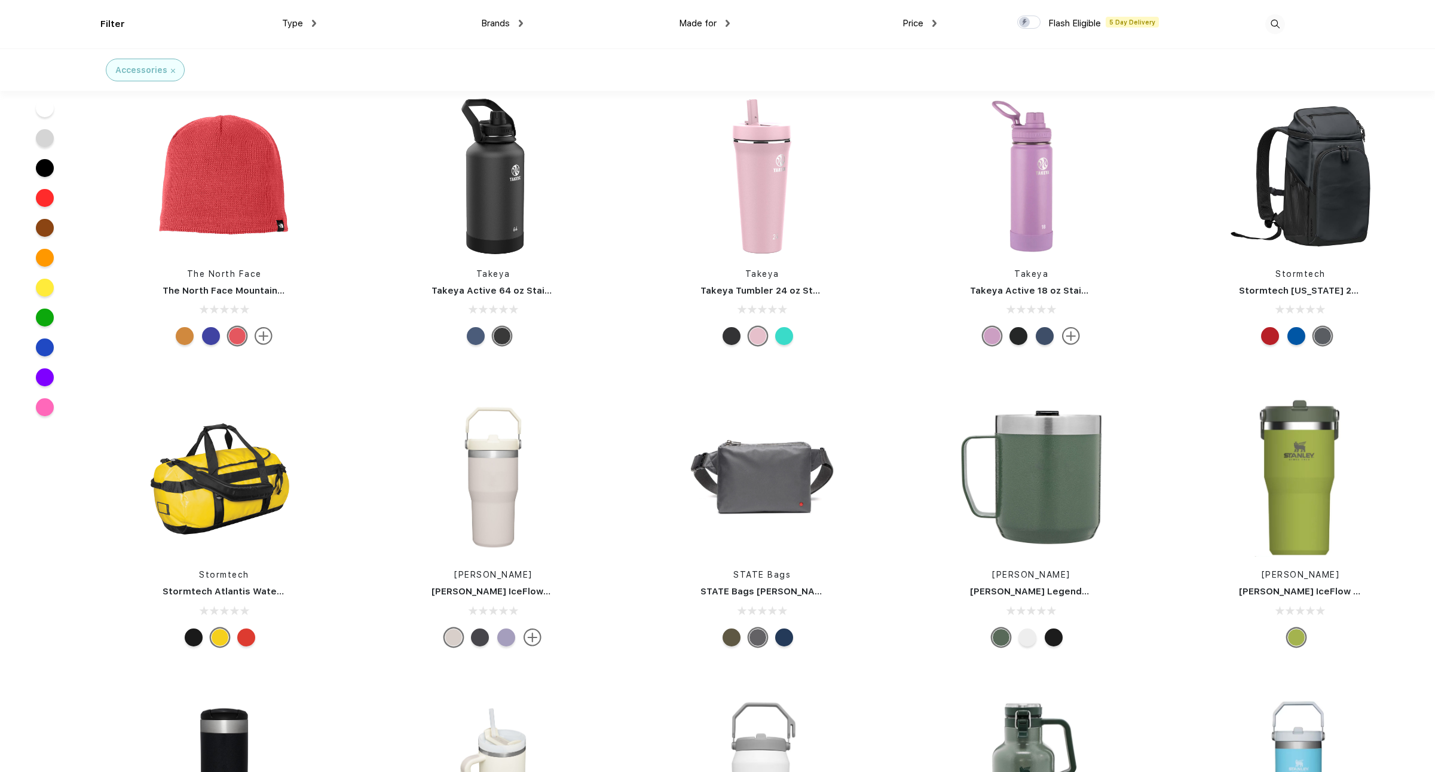
scroll to position [10531, 0]
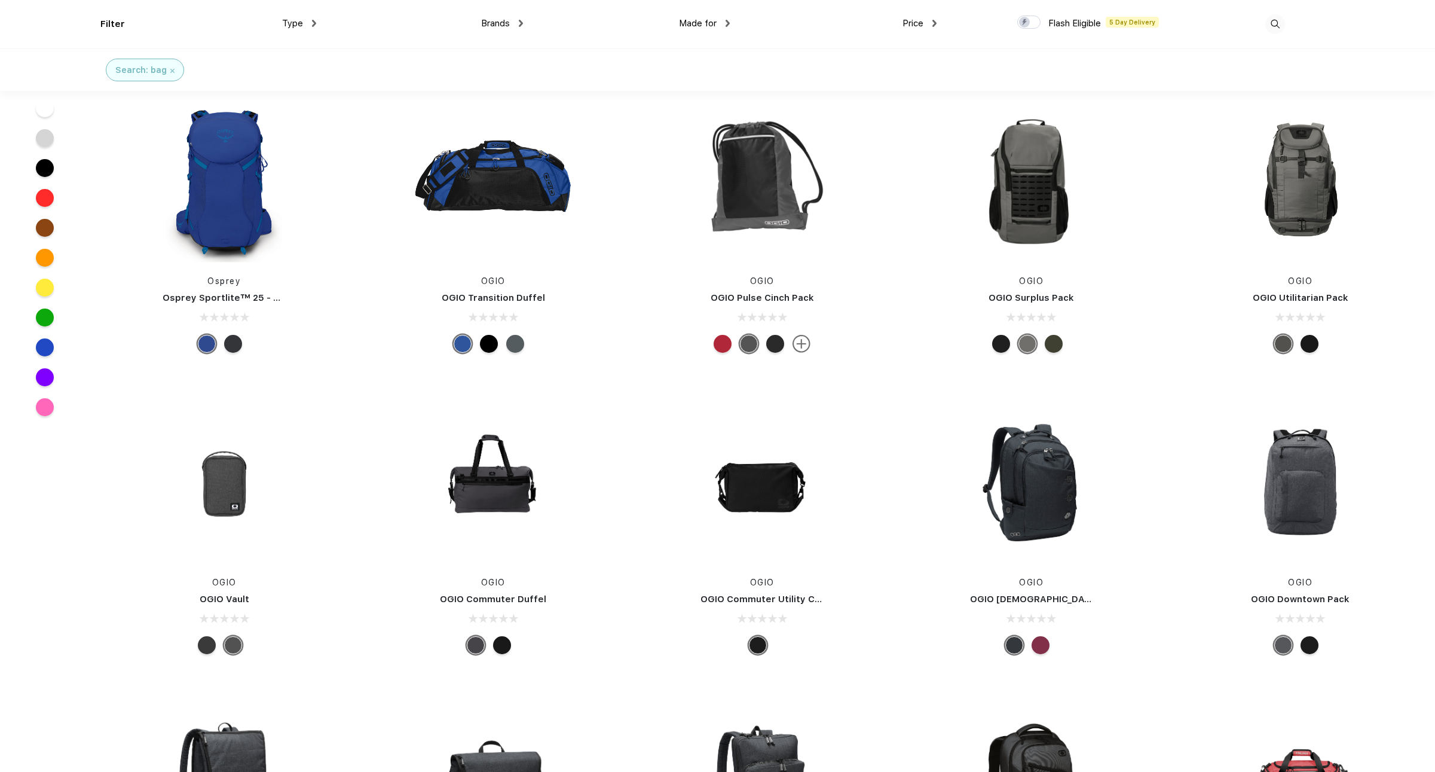
scroll to position [6946, 0]
